Goal: Information Seeking & Learning: Learn about a topic

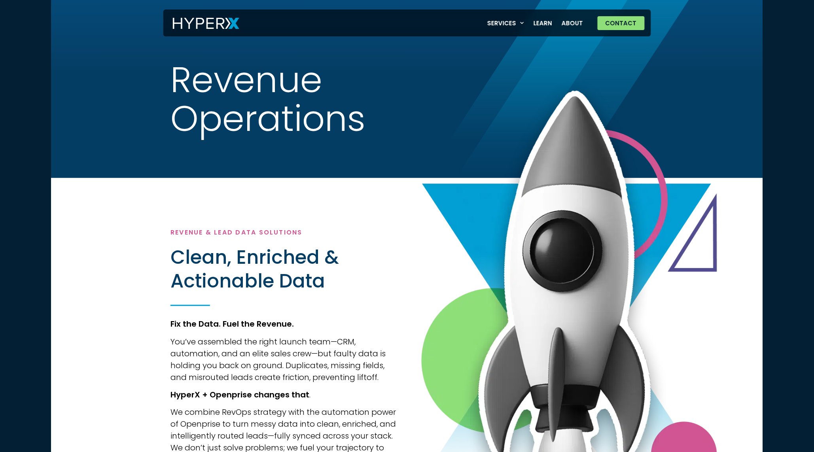
click at [136, 49] on div "R e v e n u e O p e r a t i o n s" at bounding box center [407, 89] width 712 height 178
click at [218, 25] on img at bounding box center [206, 23] width 66 height 11
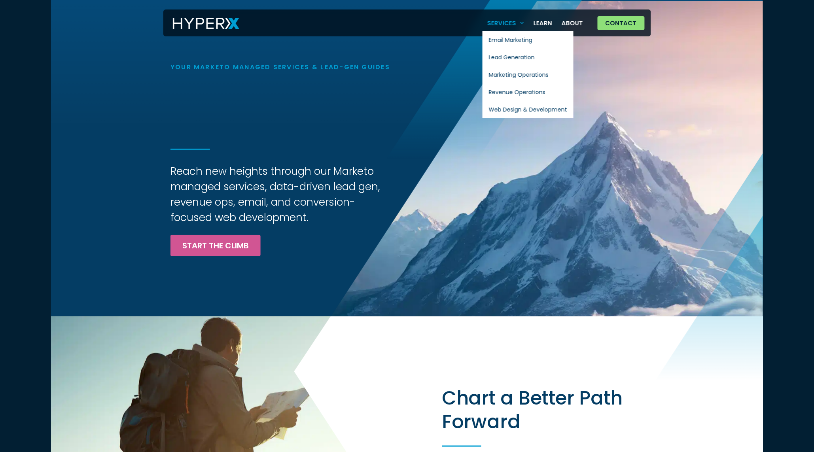
scroll to position [6, 0]
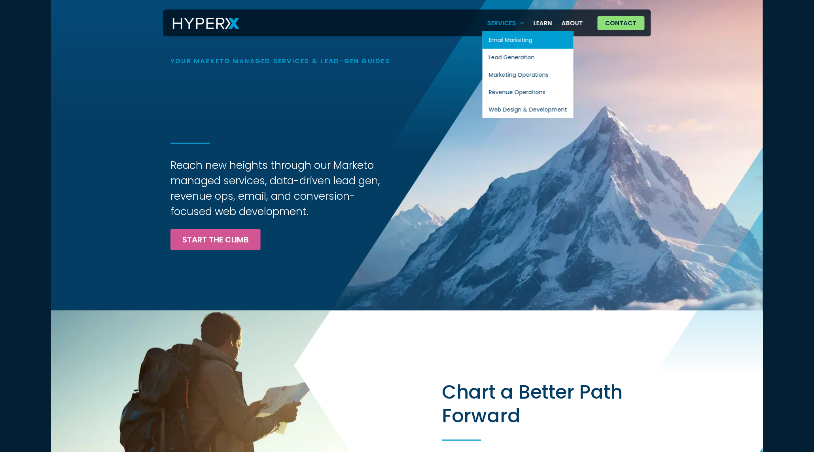
click at [504, 39] on link "Email Marketing" at bounding box center [528, 39] width 91 height 17
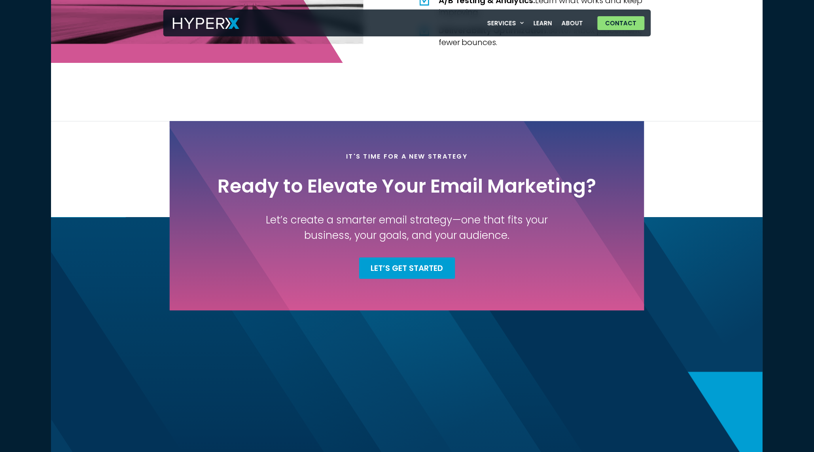
scroll to position [1610, 0]
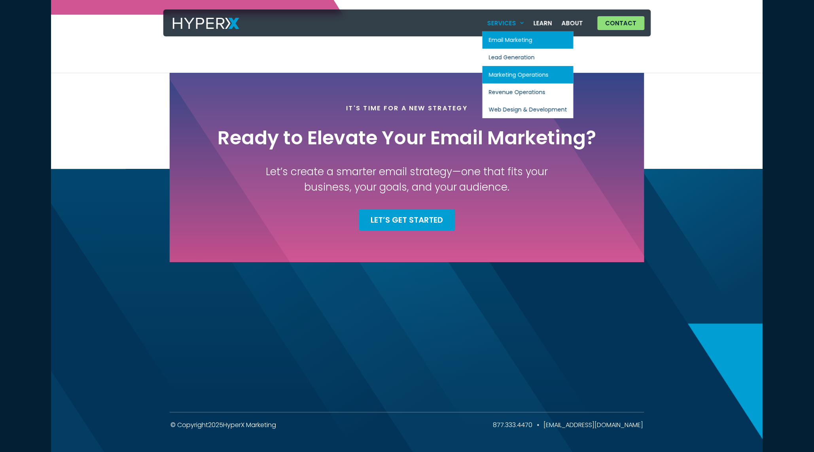
click at [512, 72] on link "Marketing Operations" at bounding box center [528, 74] width 91 height 17
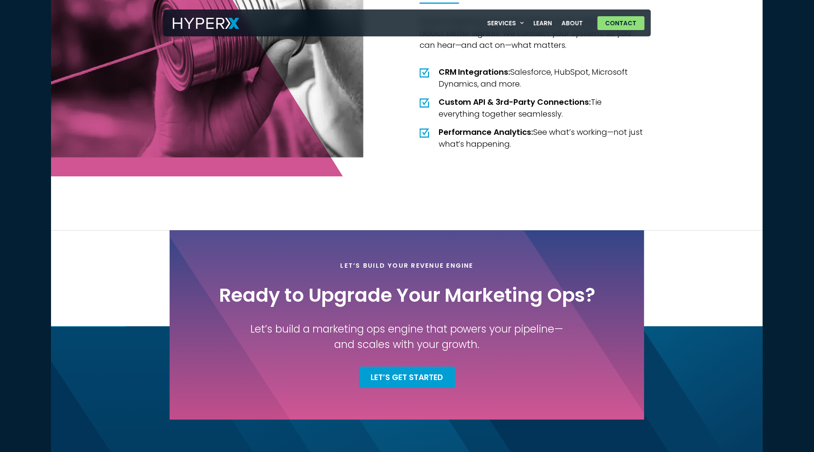
scroll to position [1555, 0]
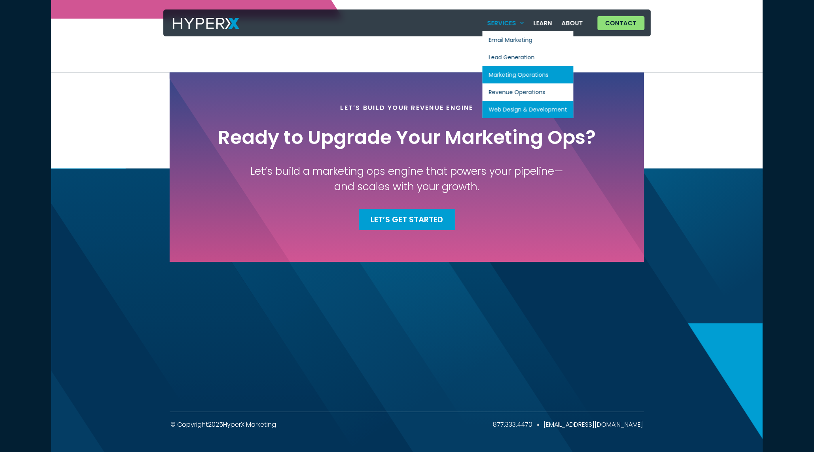
click at [515, 111] on link "Web Design & Development" at bounding box center [528, 109] width 91 height 17
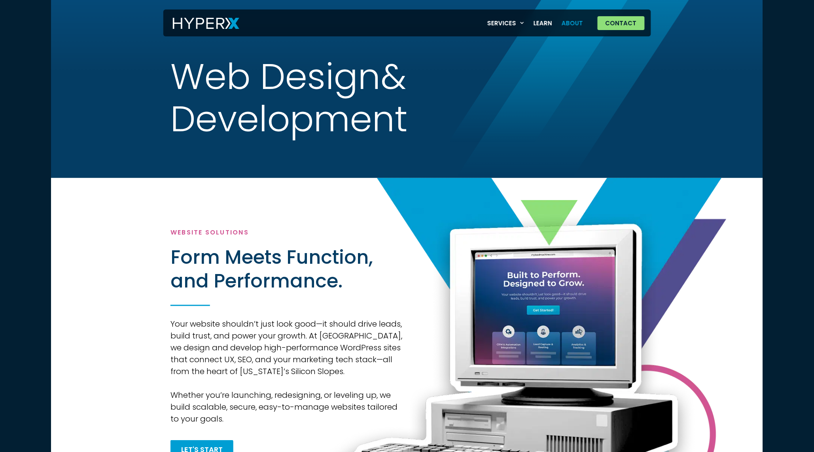
click at [574, 23] on link "About" at bounding box center [572, 23] width 31 height 16
